Goal: Check status: Check status

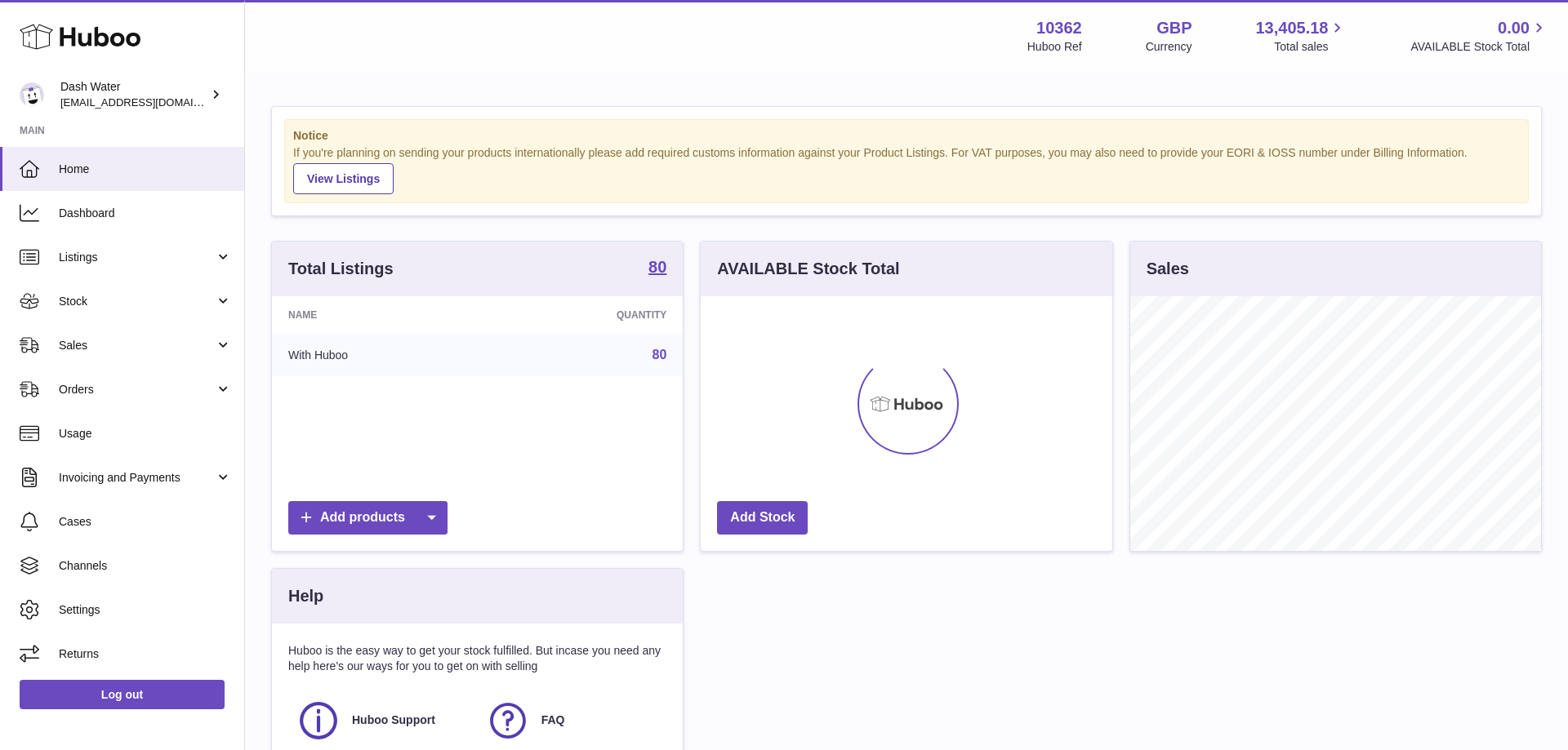
scroll to position [254, 411]
click at [112, 295] on span "Stock" at bounding box center [136, 301] width 156 height 16
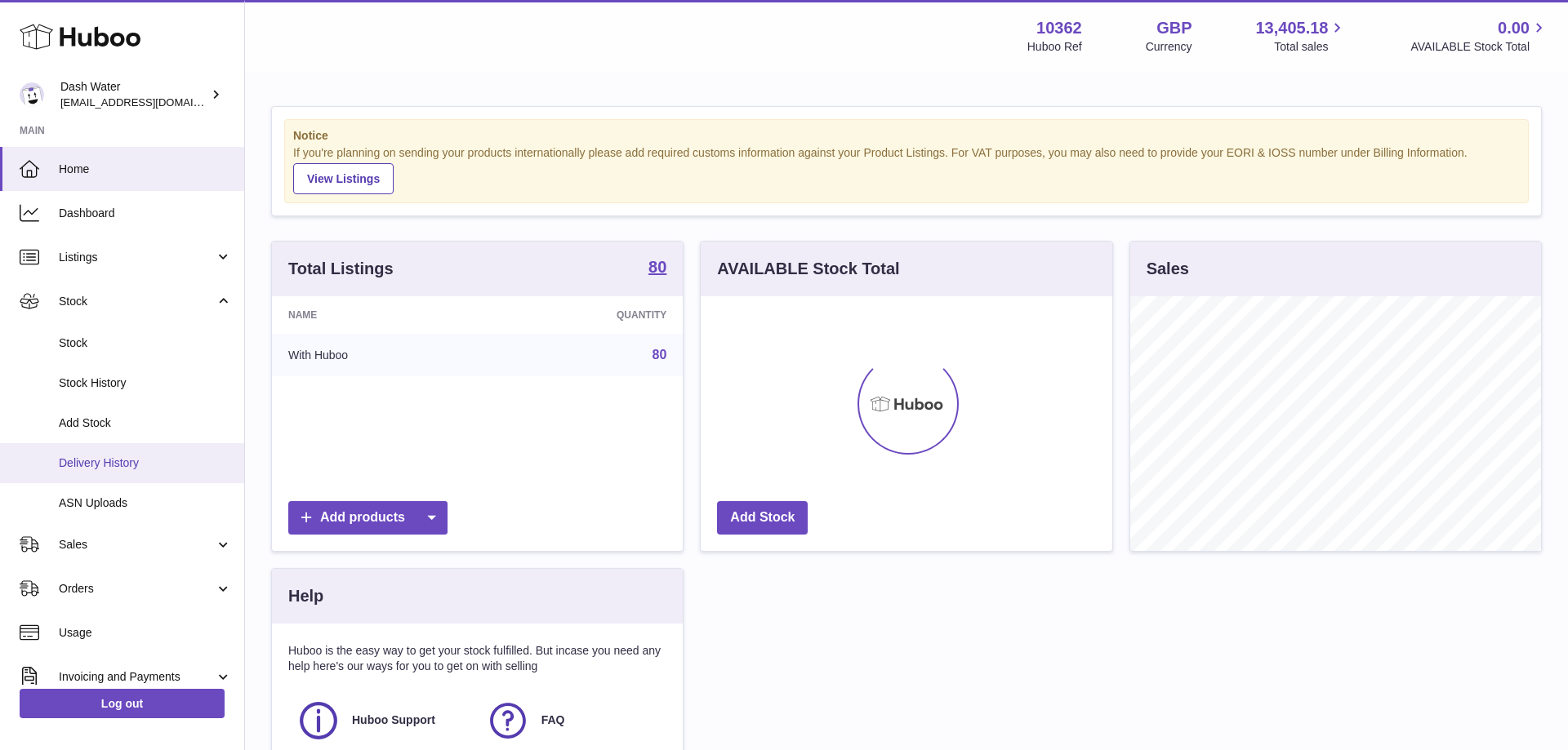
click at [114, 463] on span "Delivery History" at bounding box center [145, 463] width 173 height 16
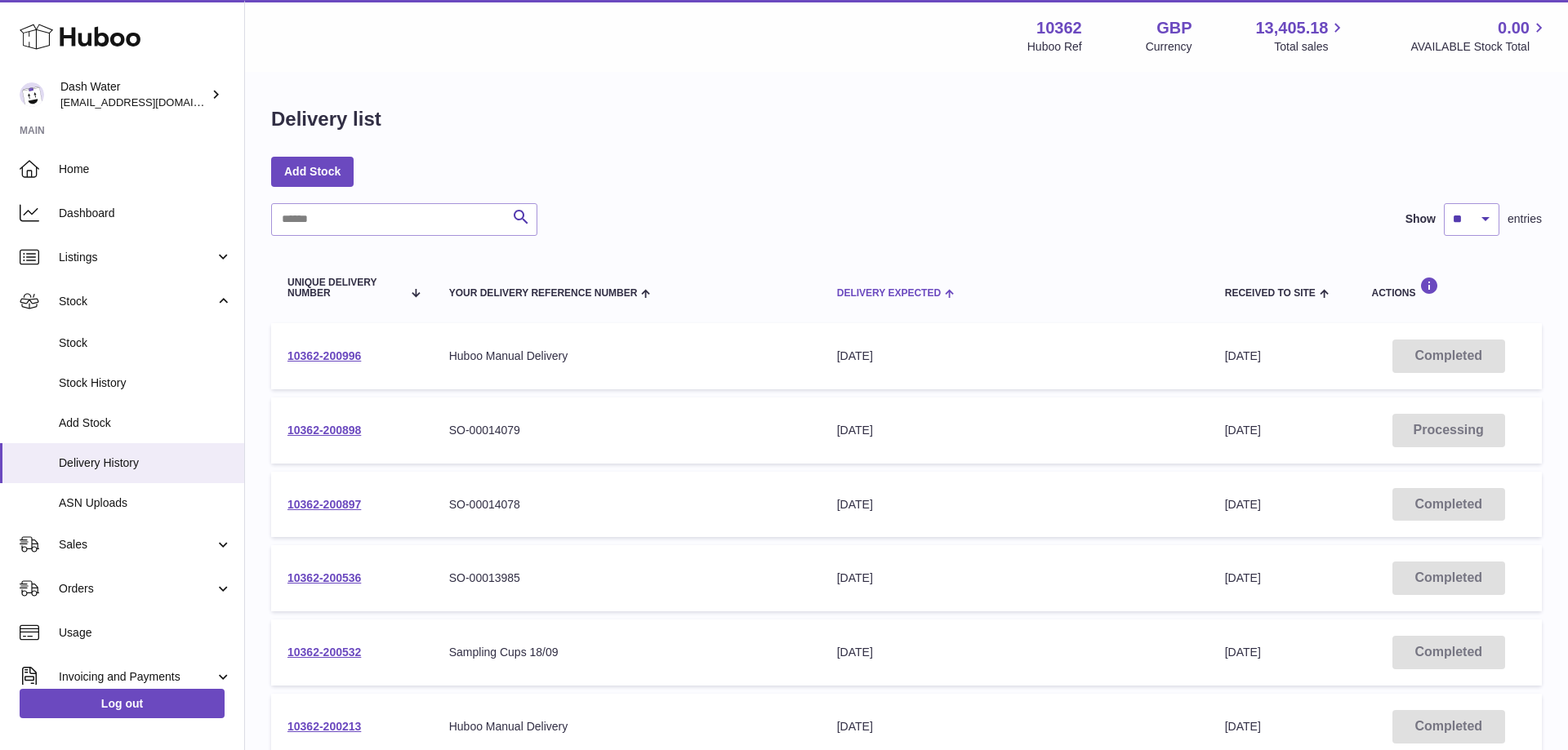
click at [877, 293] on span "Delivery Expected" at bounding box center [889, 293] width 104 height 11
click at [335, 355] on link "10362-200898" at bounding box center [324, 356] width 74 height 13
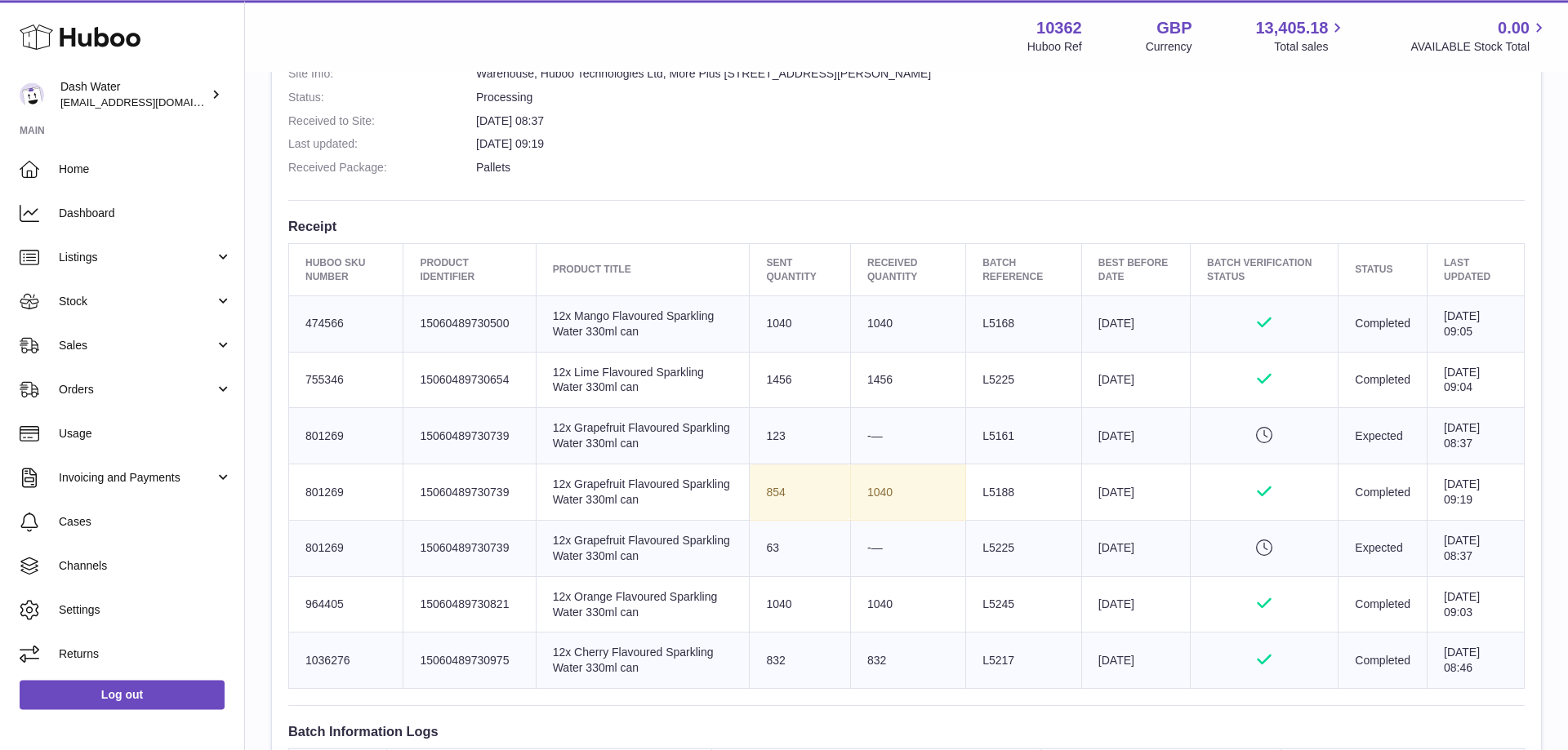
scroll to position [500, 0]
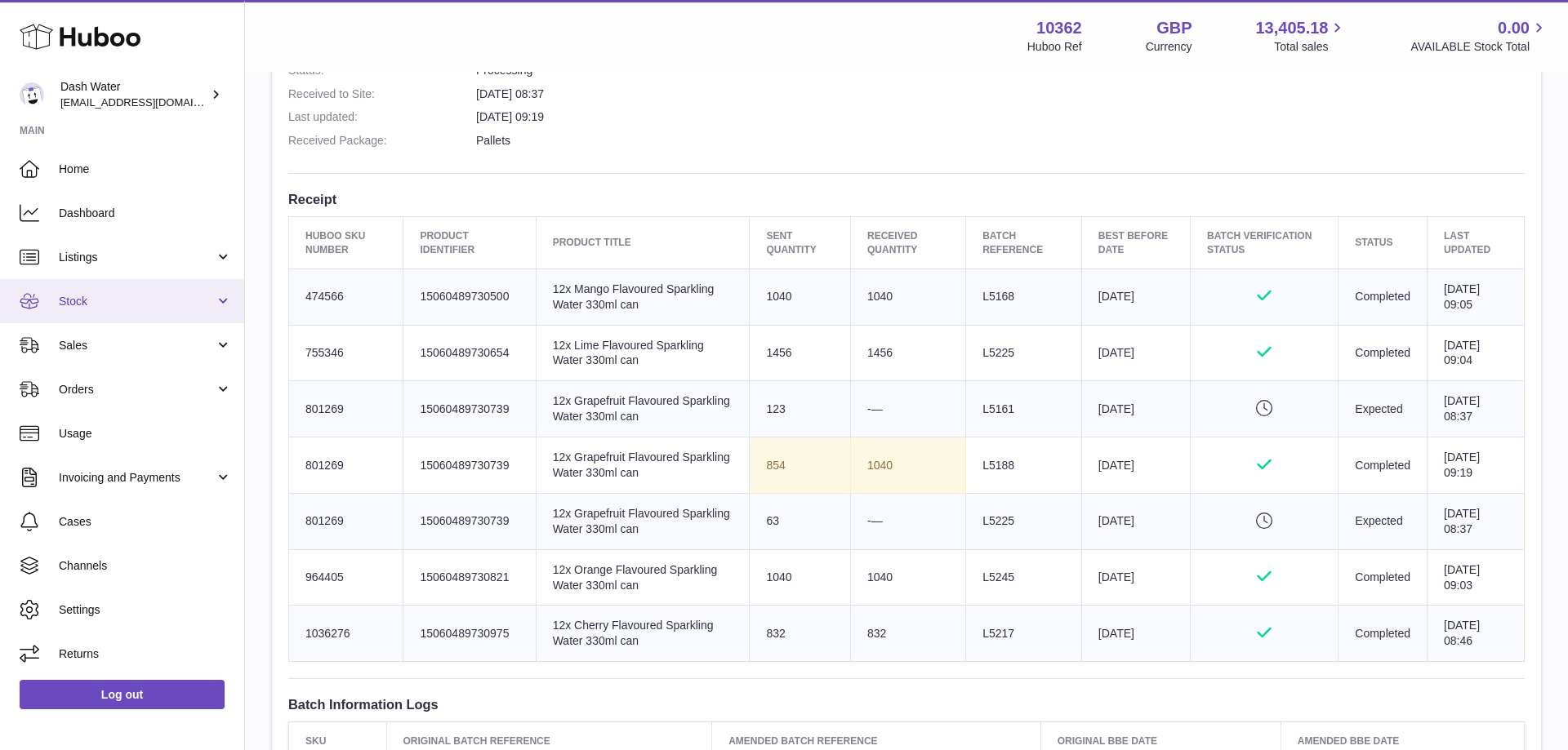
click at [141, 305] on span "Stock" at bounding box center [136, 301] width 156 height 16
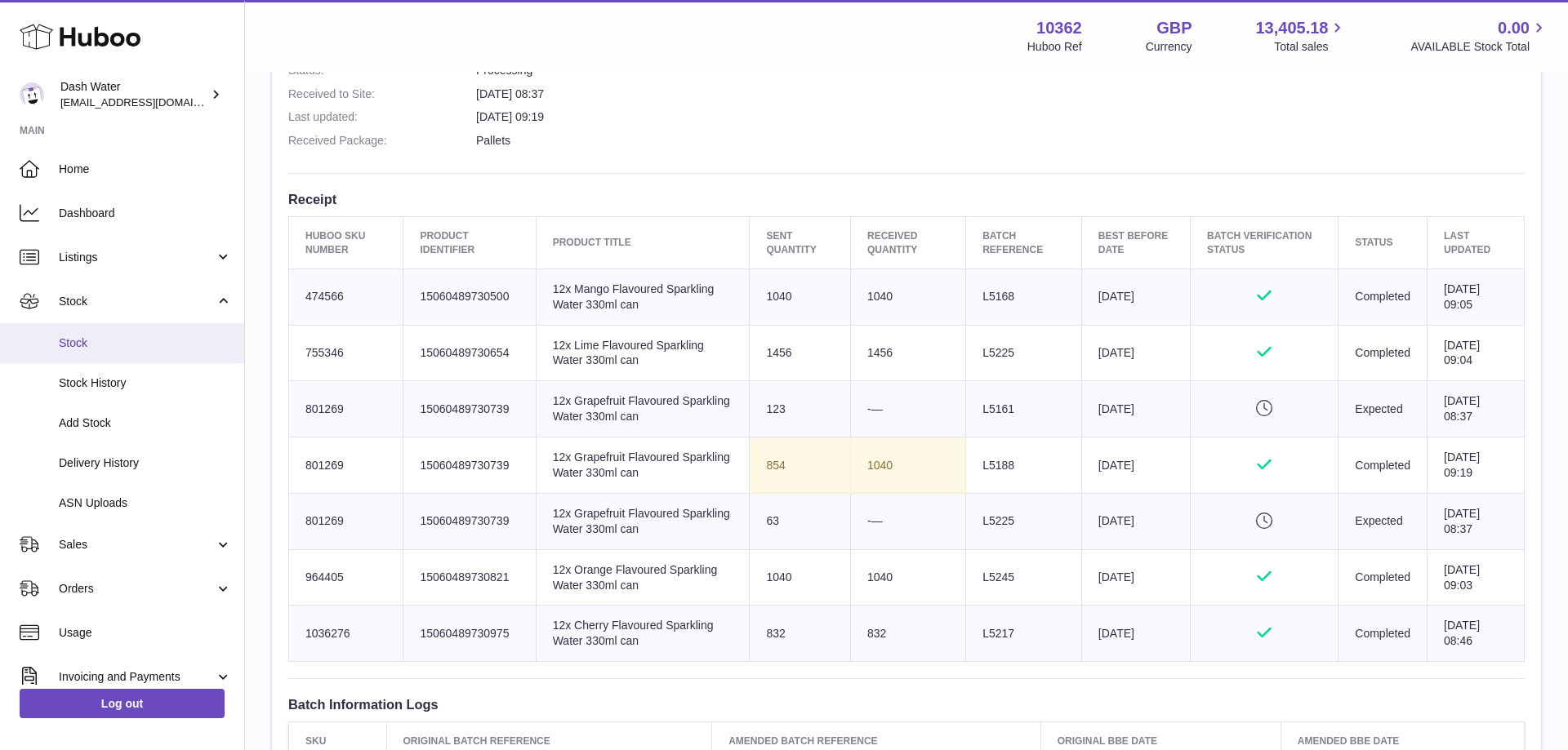
click at [93, 339] on span "Stock" at bounding box center [145, 343] width 173 height 16
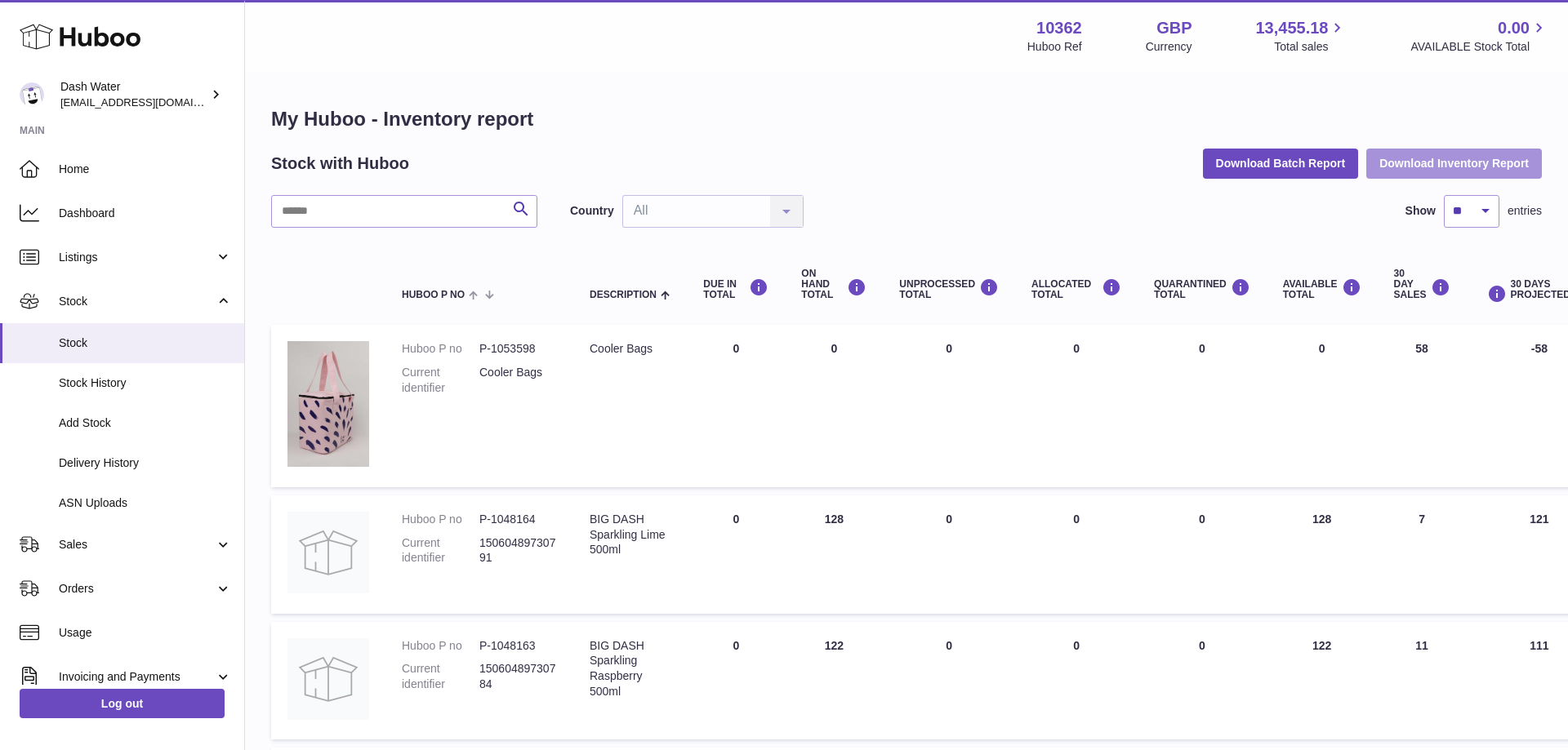
click at [1448, 167] on button "Download Inventory Report" at bounding box center [1454, 163] width 176 height 29
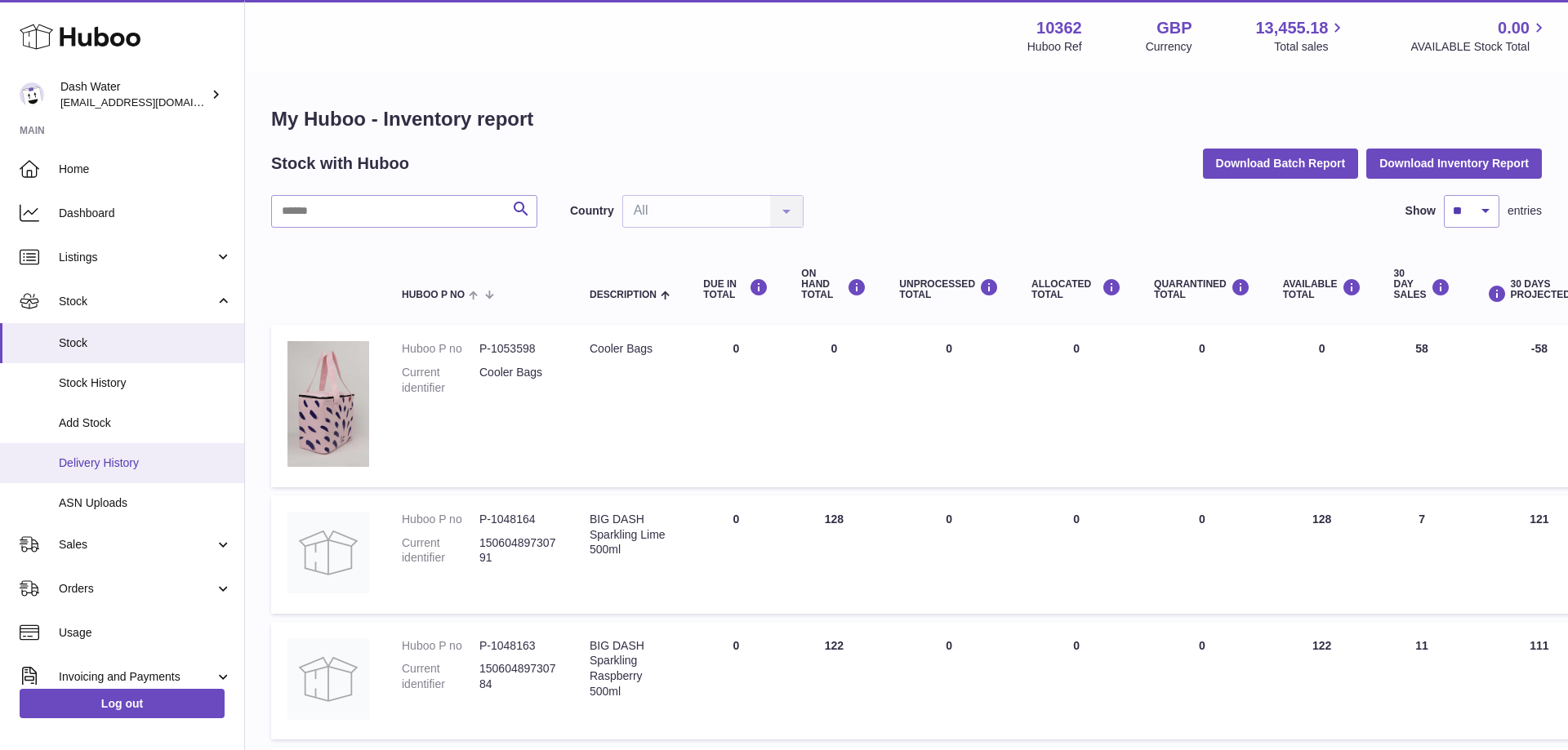
click at [95, 467] on span "Delivery History" at bounding box center [145, 463] width 173 height 16
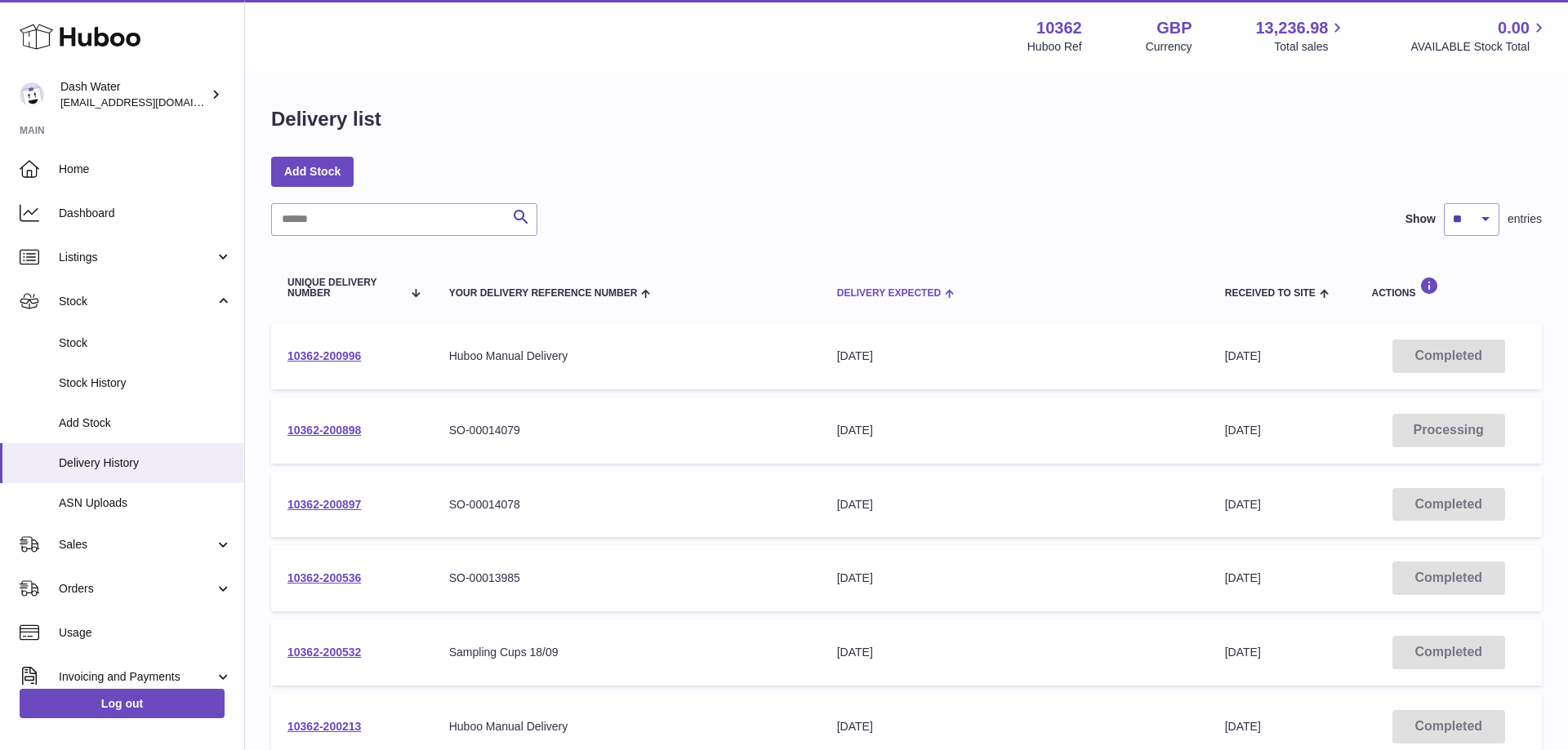
click at [866, 292] on span "Delivery Expected" at bounding box center [889, 293] width 104 height 11
click at [333, 501] on link "10362-200897" at bounding box center [324, 505] width 74 height 13
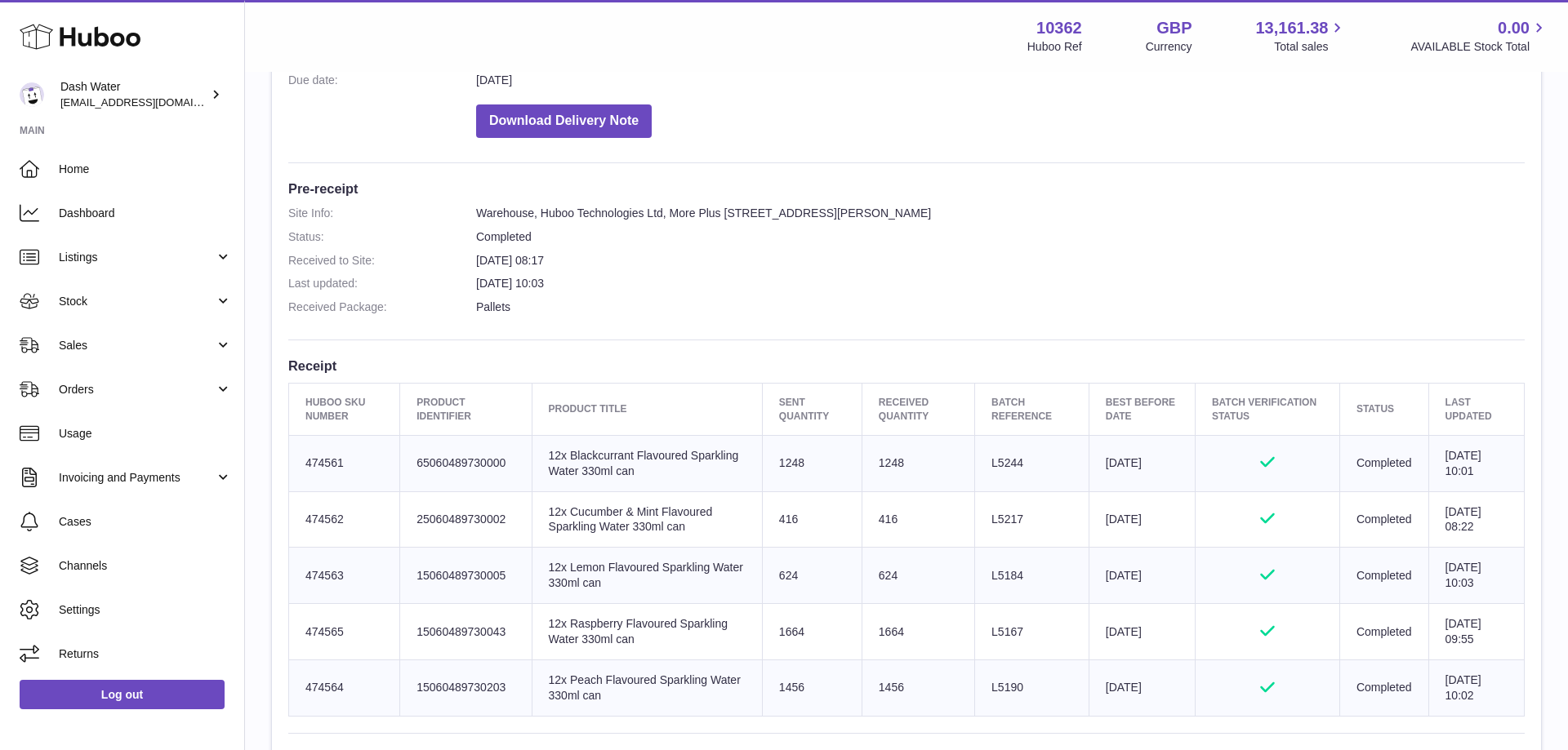
scroll to position [416, 0]
